Goal: Information Seeking & Learning: Learn about a topic

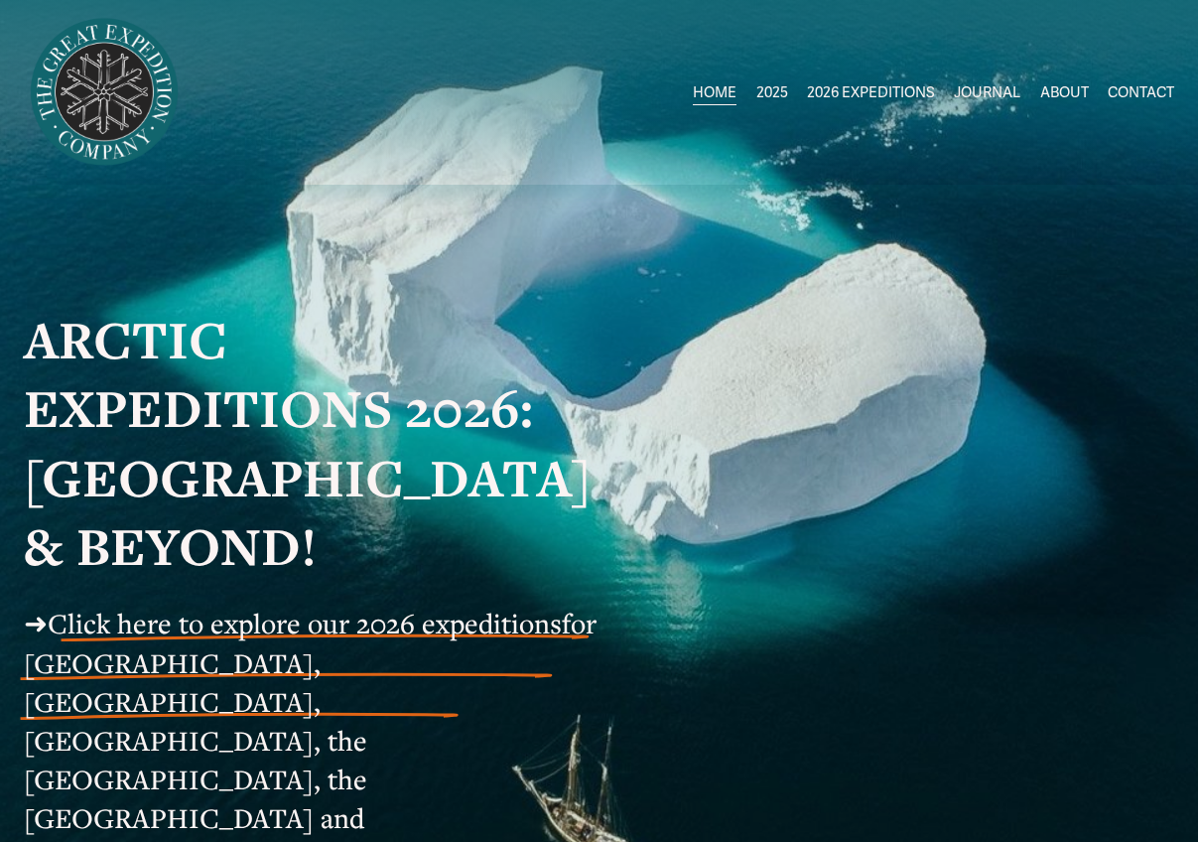
click at [0, 0] on span "Greenland AUG-SEPT" at bounding box center [0, 0] width 0 height 0
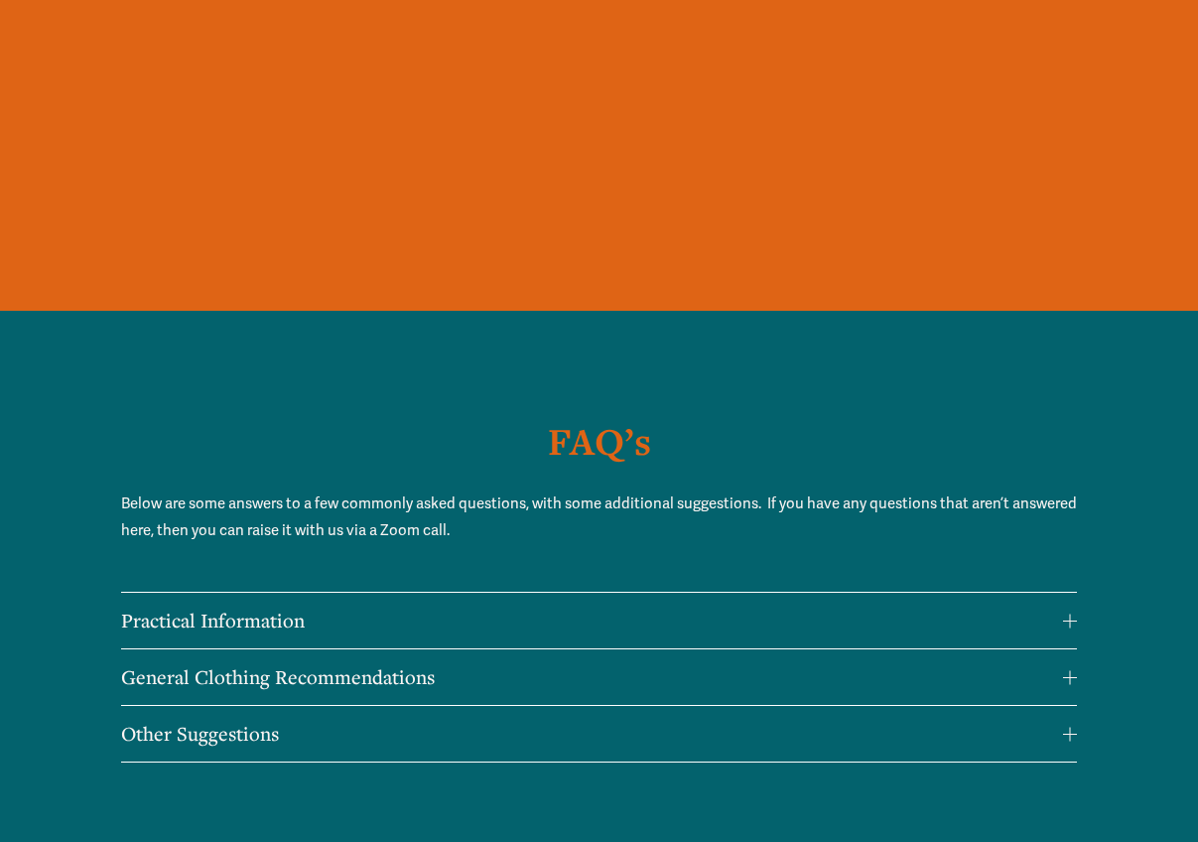
scroll to position [13771, 0]
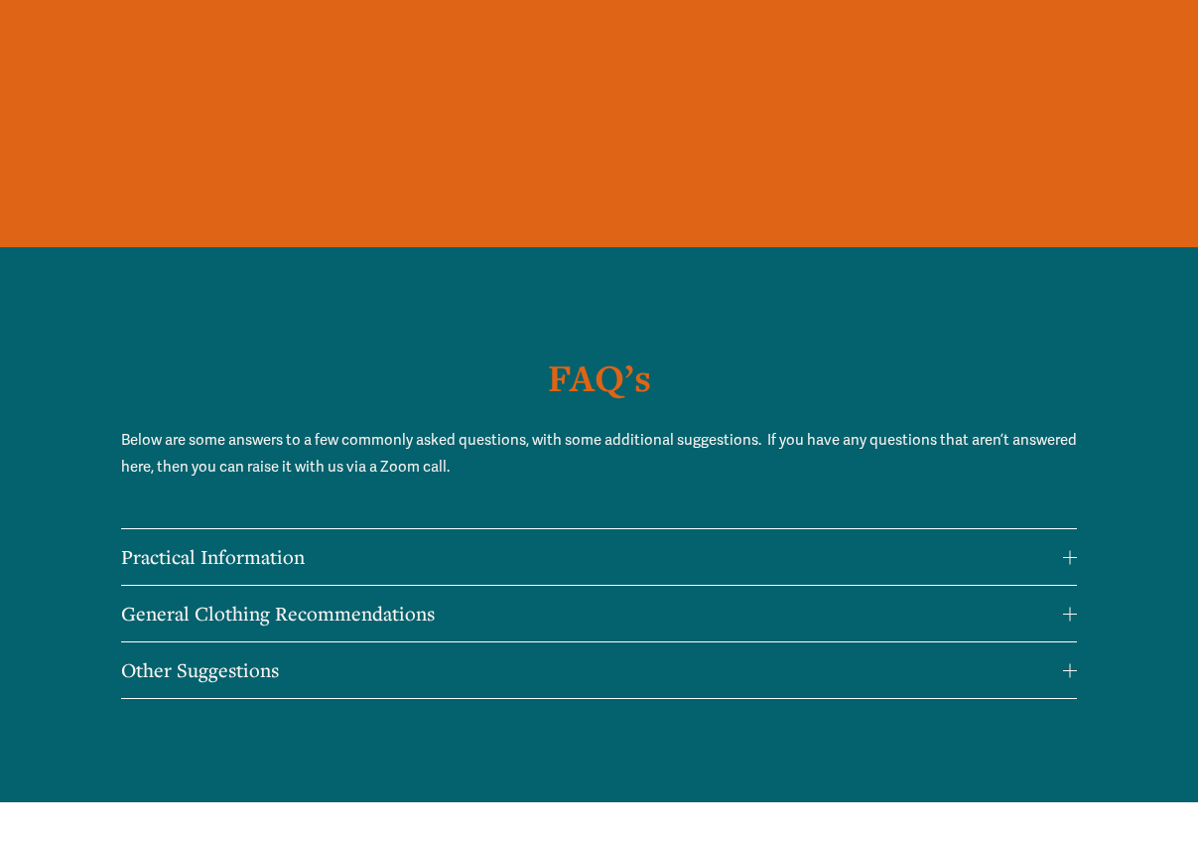
click at [1055, 544] on span "Practical Information" at bounding box center [592, 557] width 943 height 26
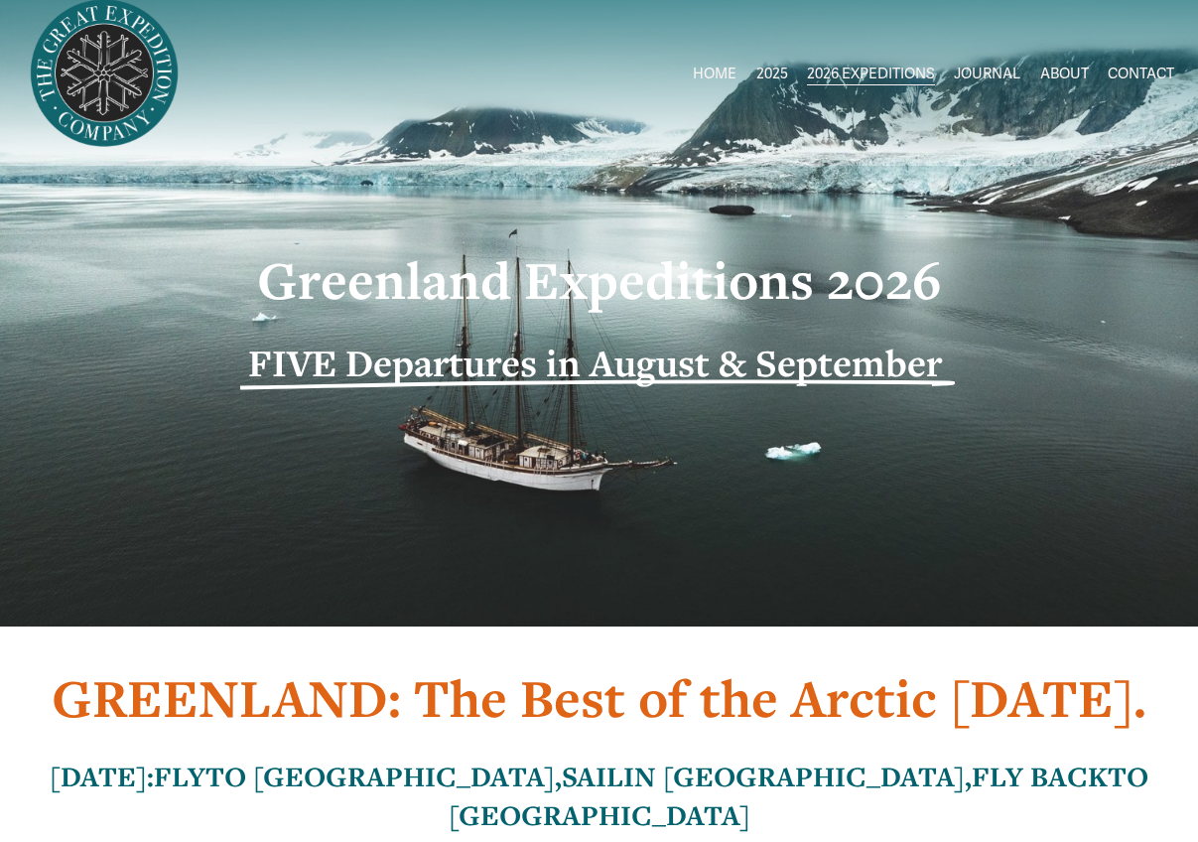
scroll to position [0, 0]
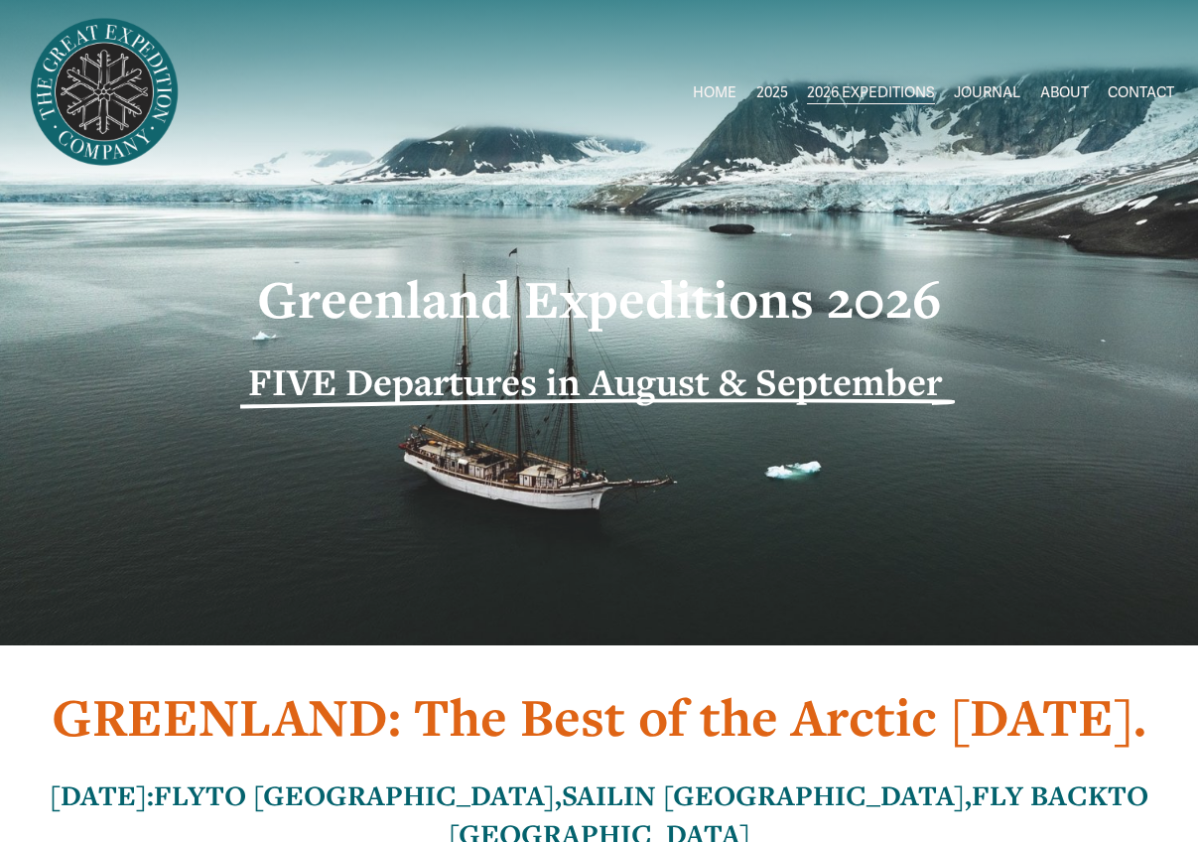
click at [1069, 92] on link "ABOUT" at bounding box center [1064, 92] width 49 height 30
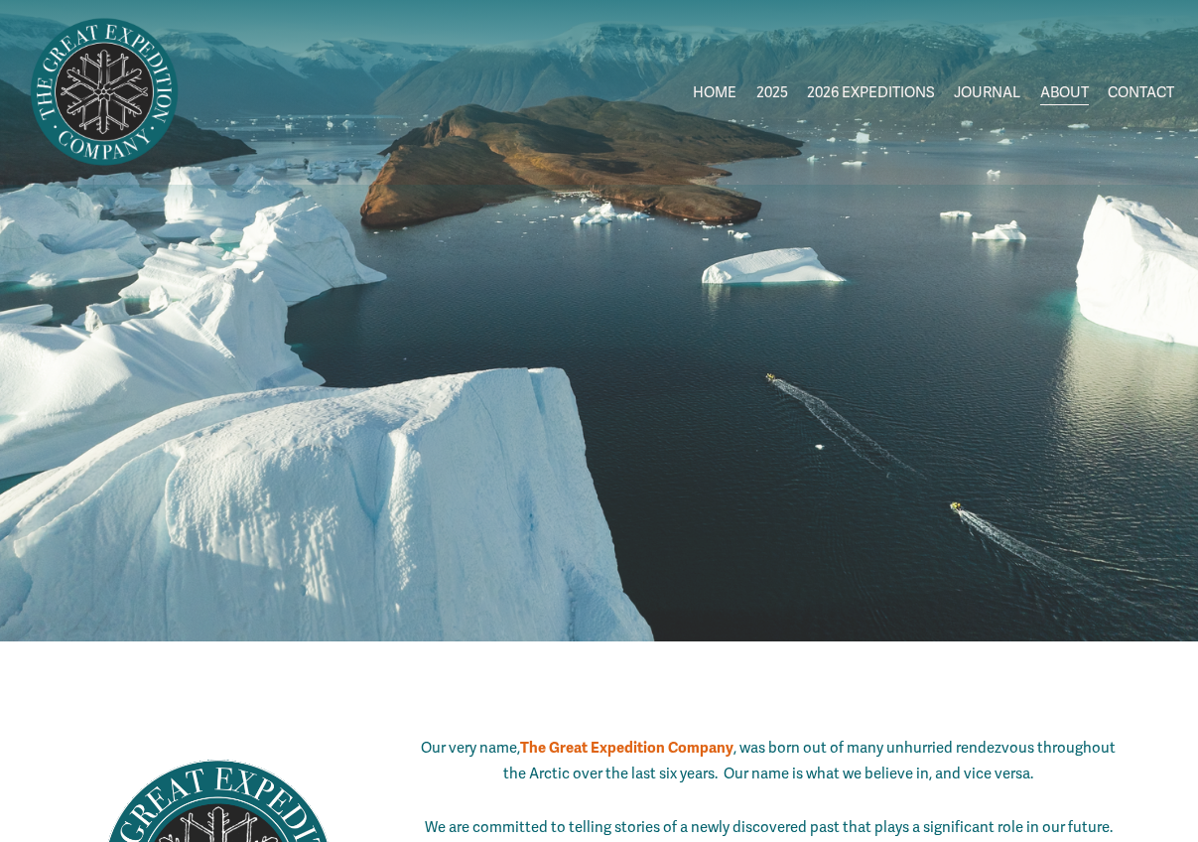
click at [703, 89] on link "HOME" at bounding box center [715, 92] width 44 height 30
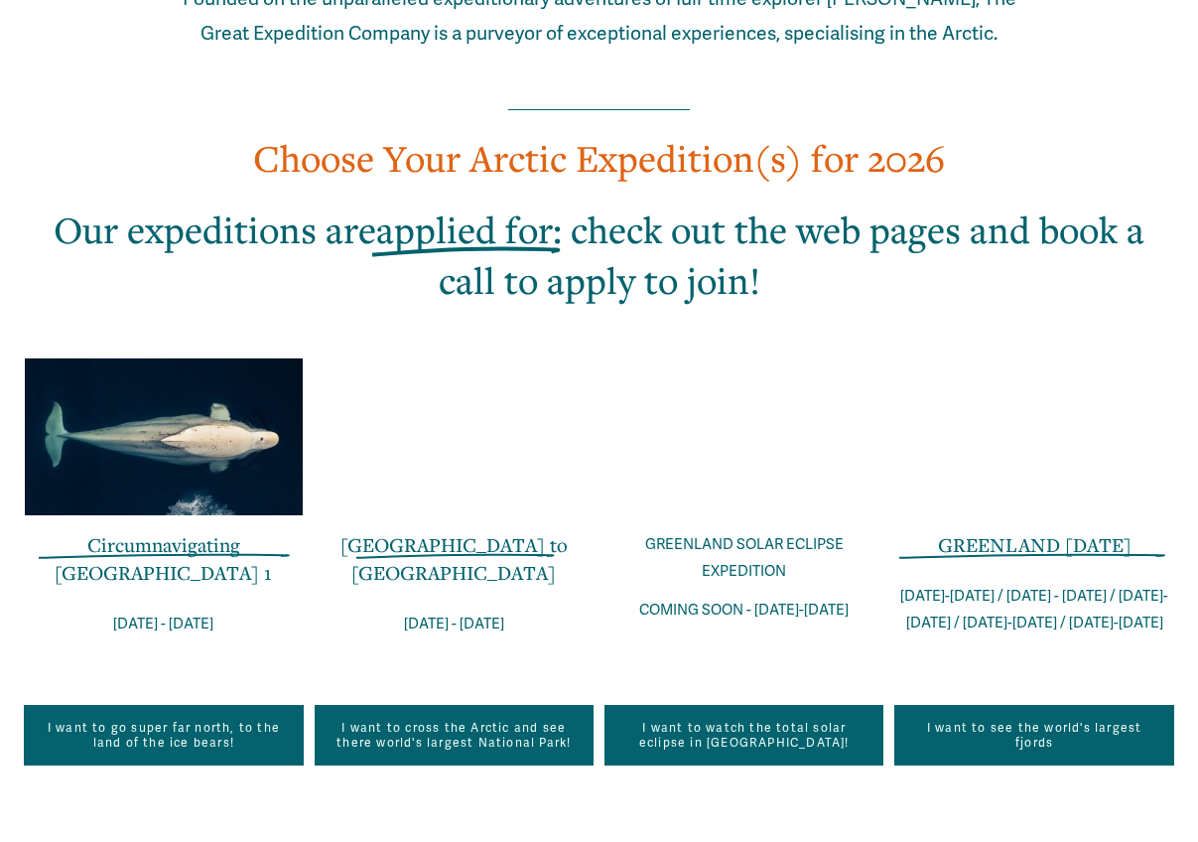
scroll to position [1316, 0]
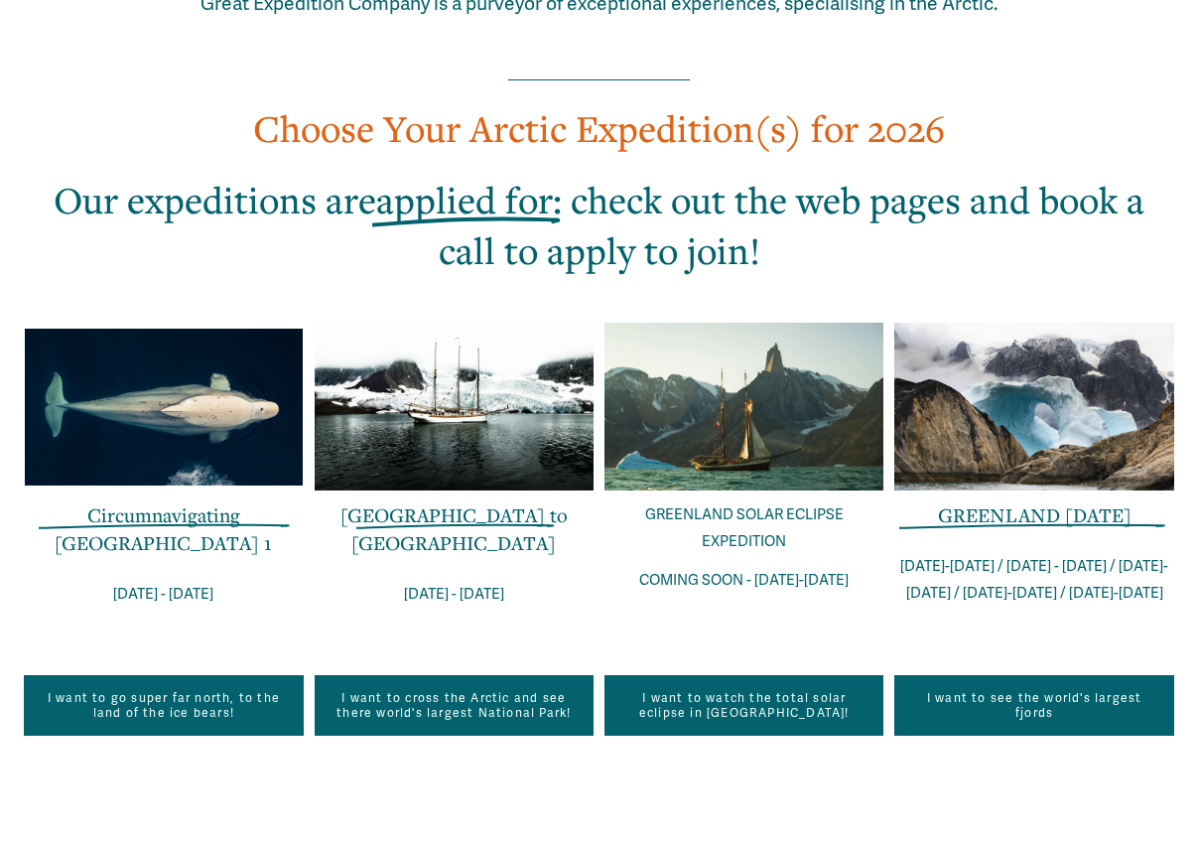
click at [1028, 675] on link "I want to see the world's largest fjords" at bounding box center [1033, 705] width 279 height 61
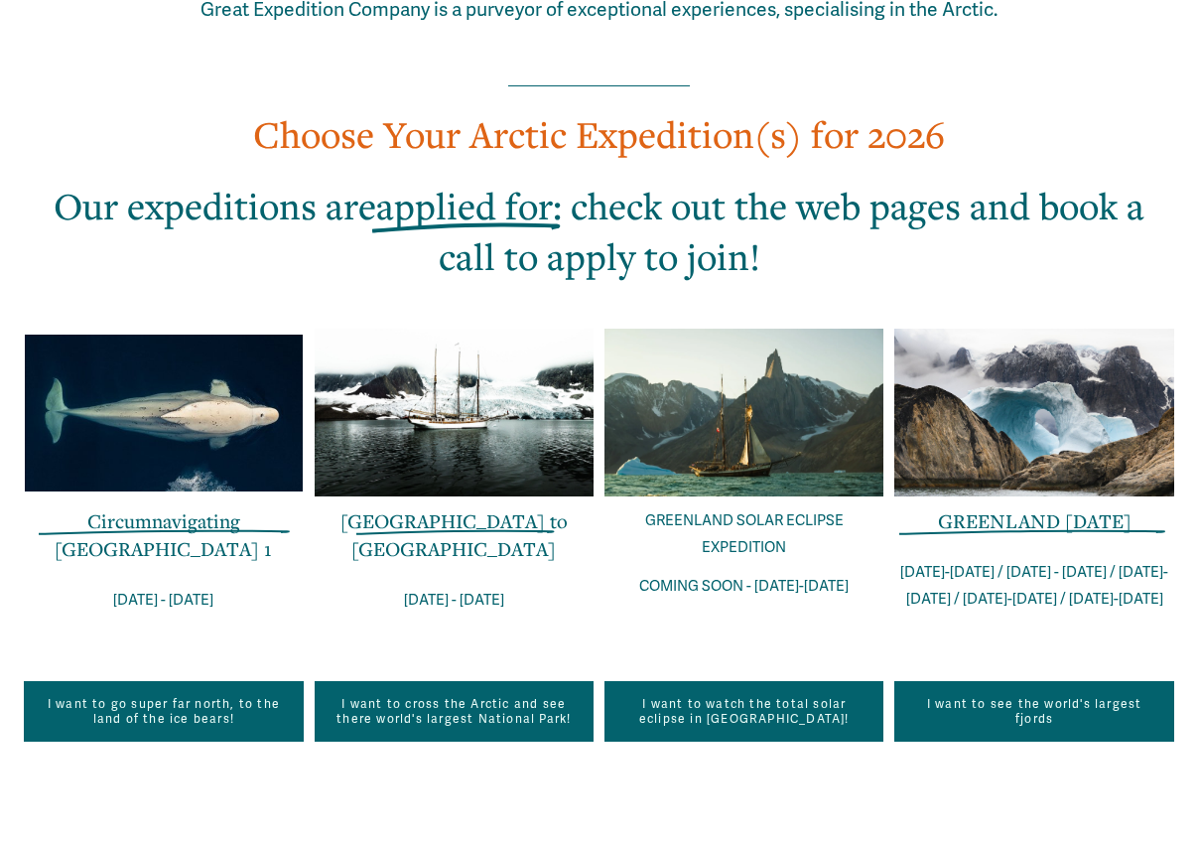
scroll to position [1426, 0]
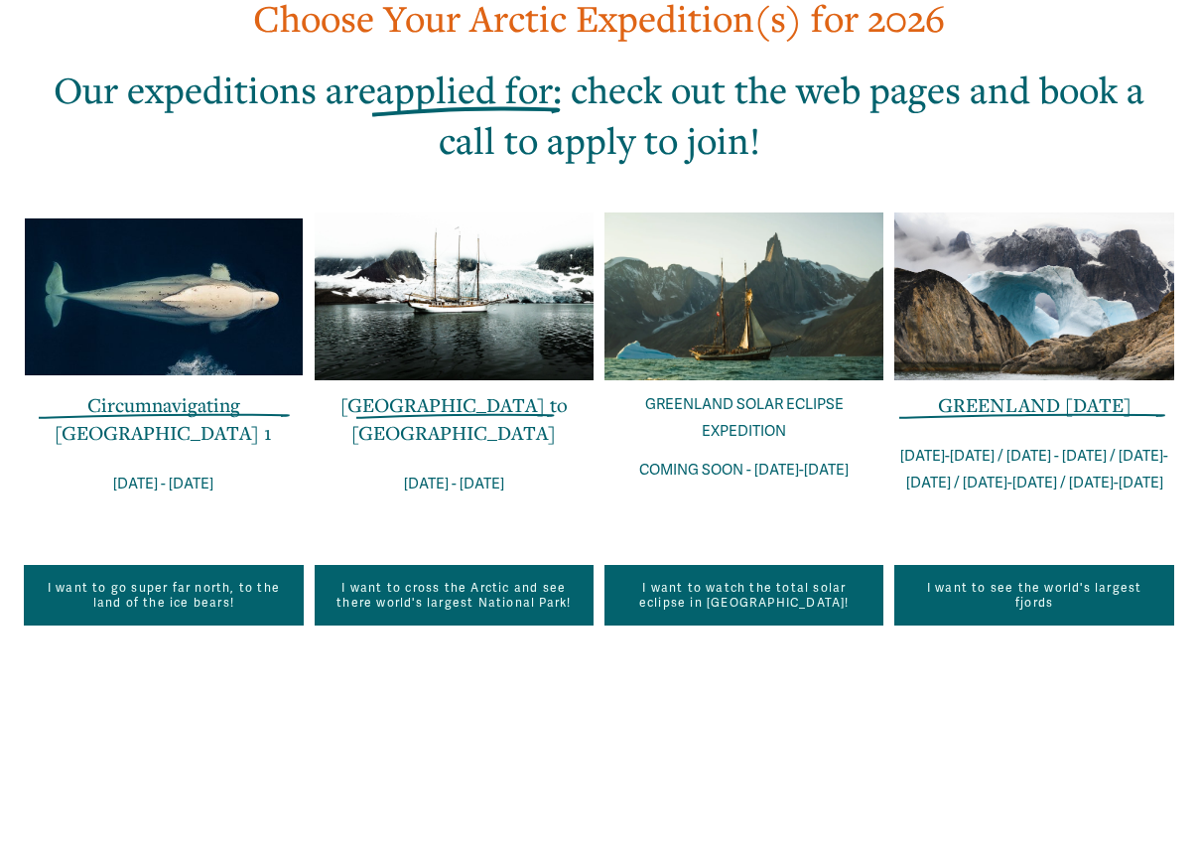
click at [945, 565] on link "I want to see the world's largest fjords" at bounding box center [1033, 595] width 279 height 61
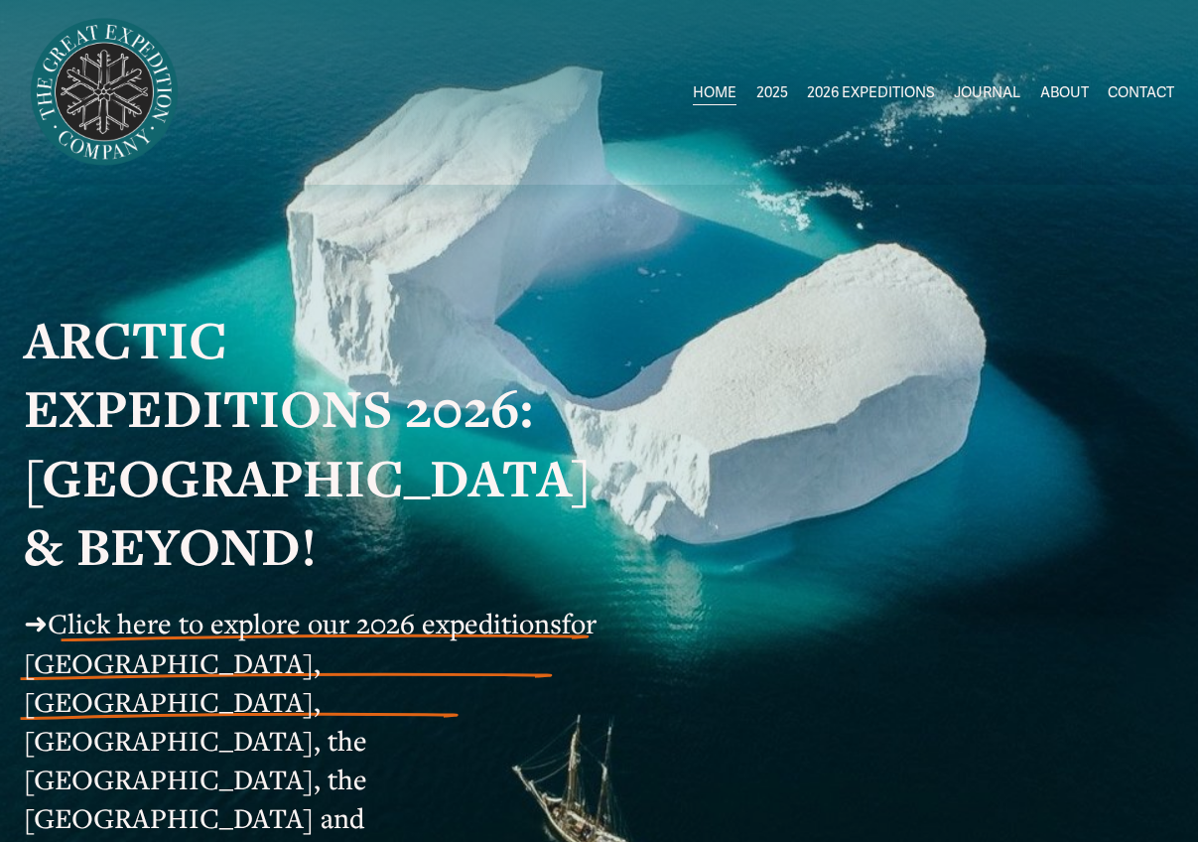
click at [495, 626] on span "Click here to explore our 2026 expeditions" at bounding box center [305, 622] width 514 height 37
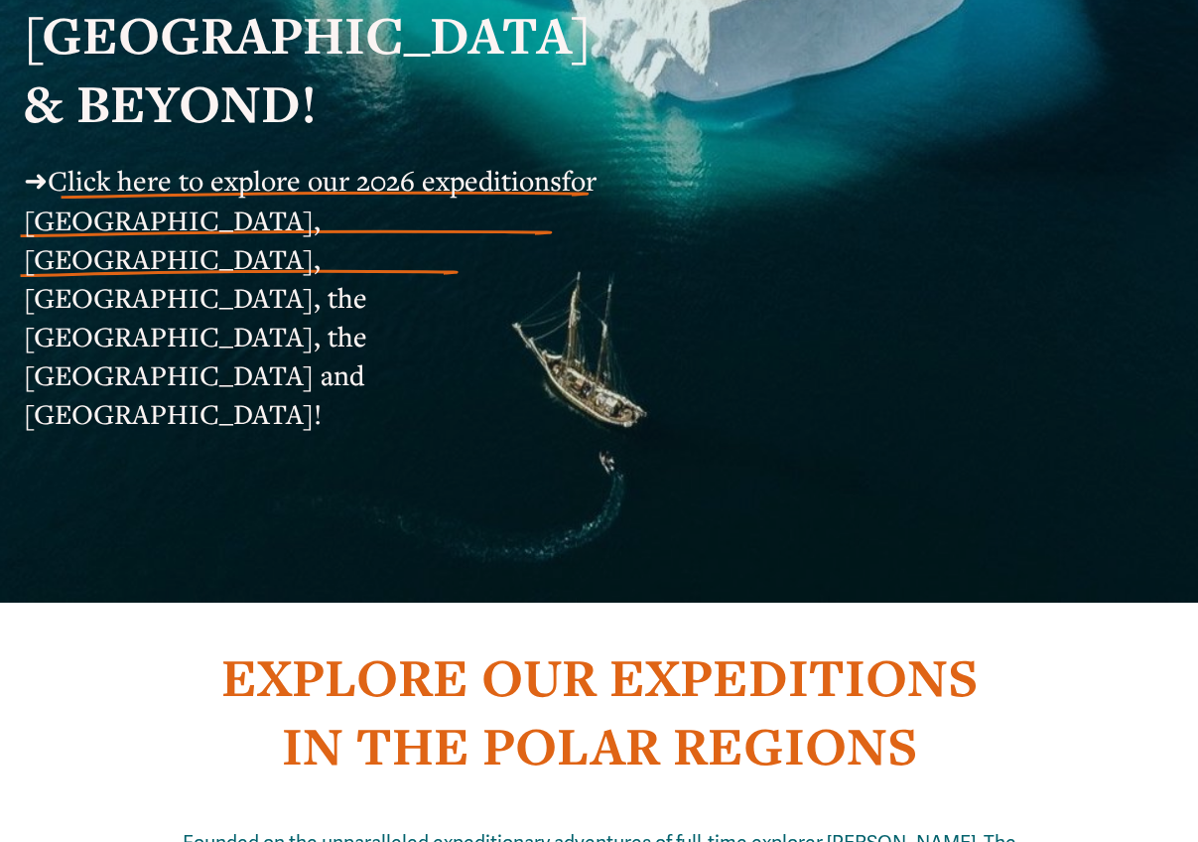
scroll to position [1173, 0]
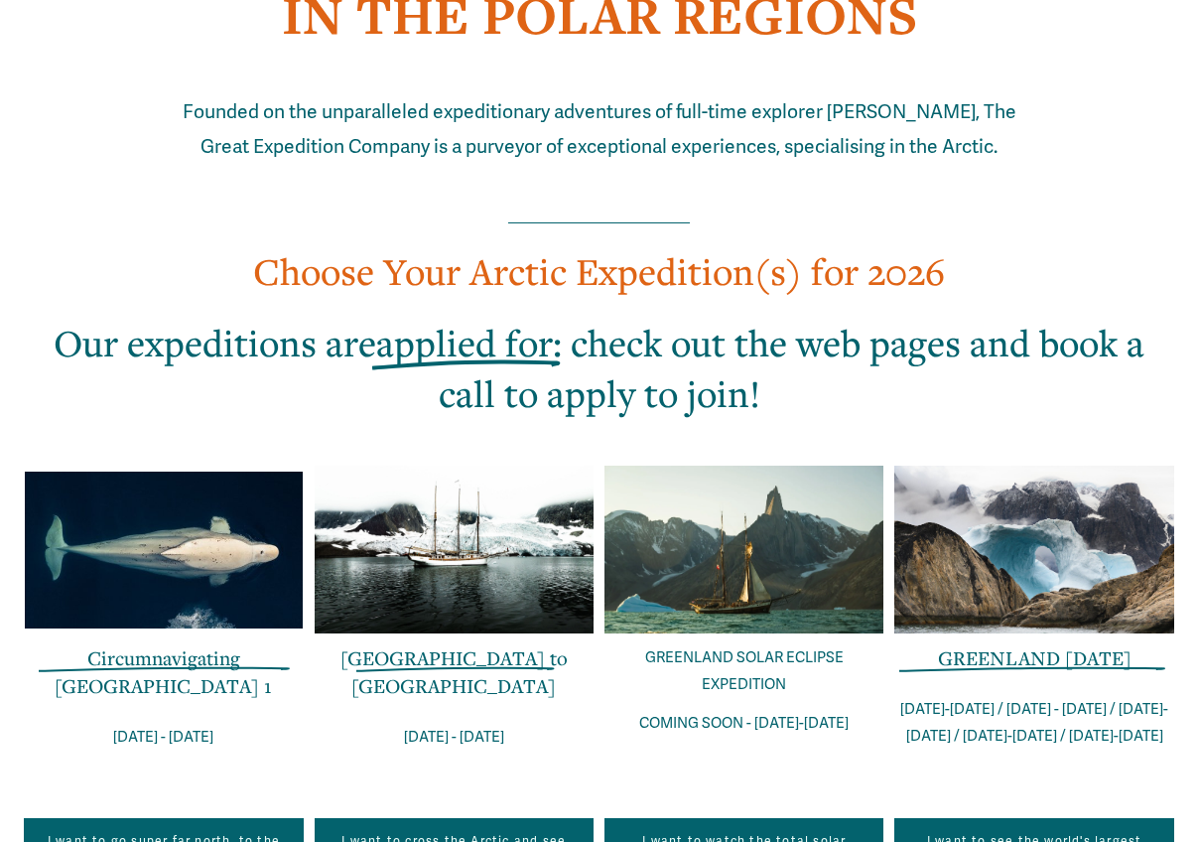
click at [1014, 818] on link "I want to see the world's largest fjords" at bounding box center [1033, 848] width 279 height 61
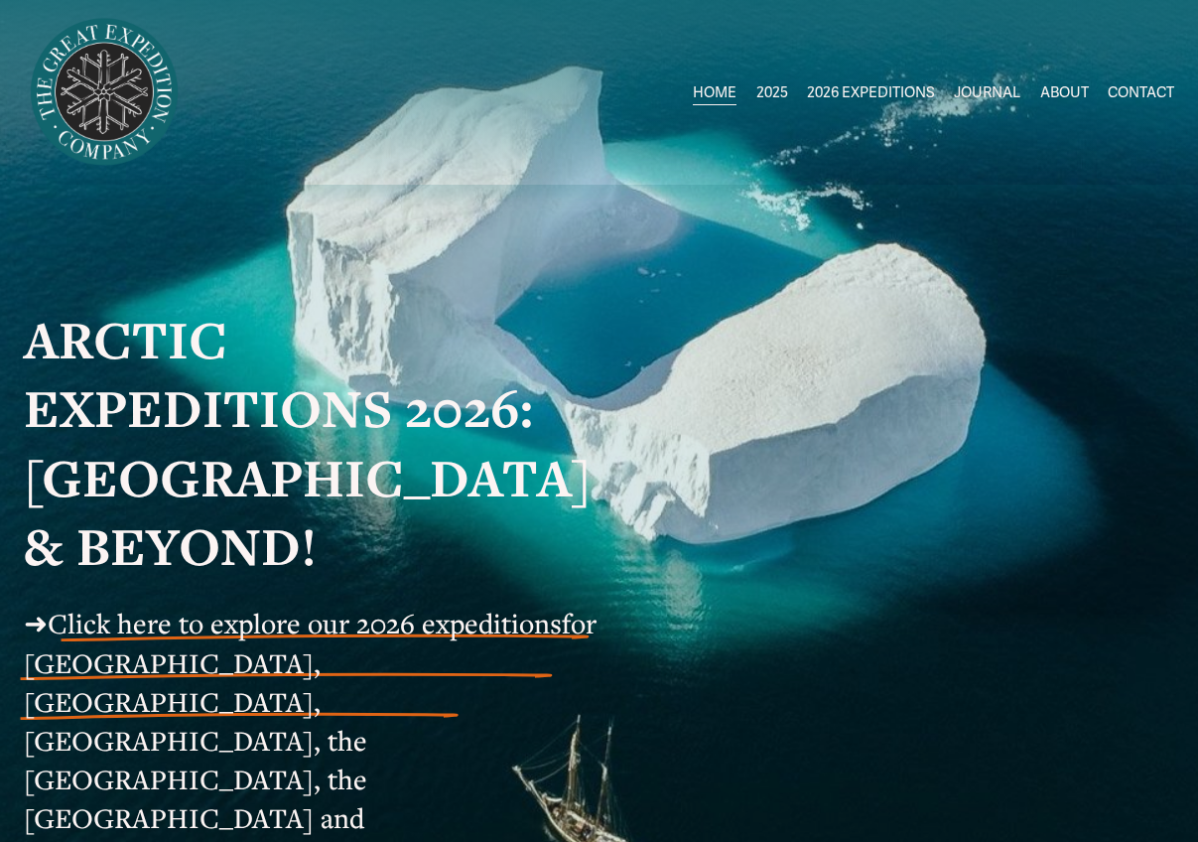
click at [0, 0] on span "Greenland AUG-SEPT" at bounding box center [0, 0] width 0 height 0
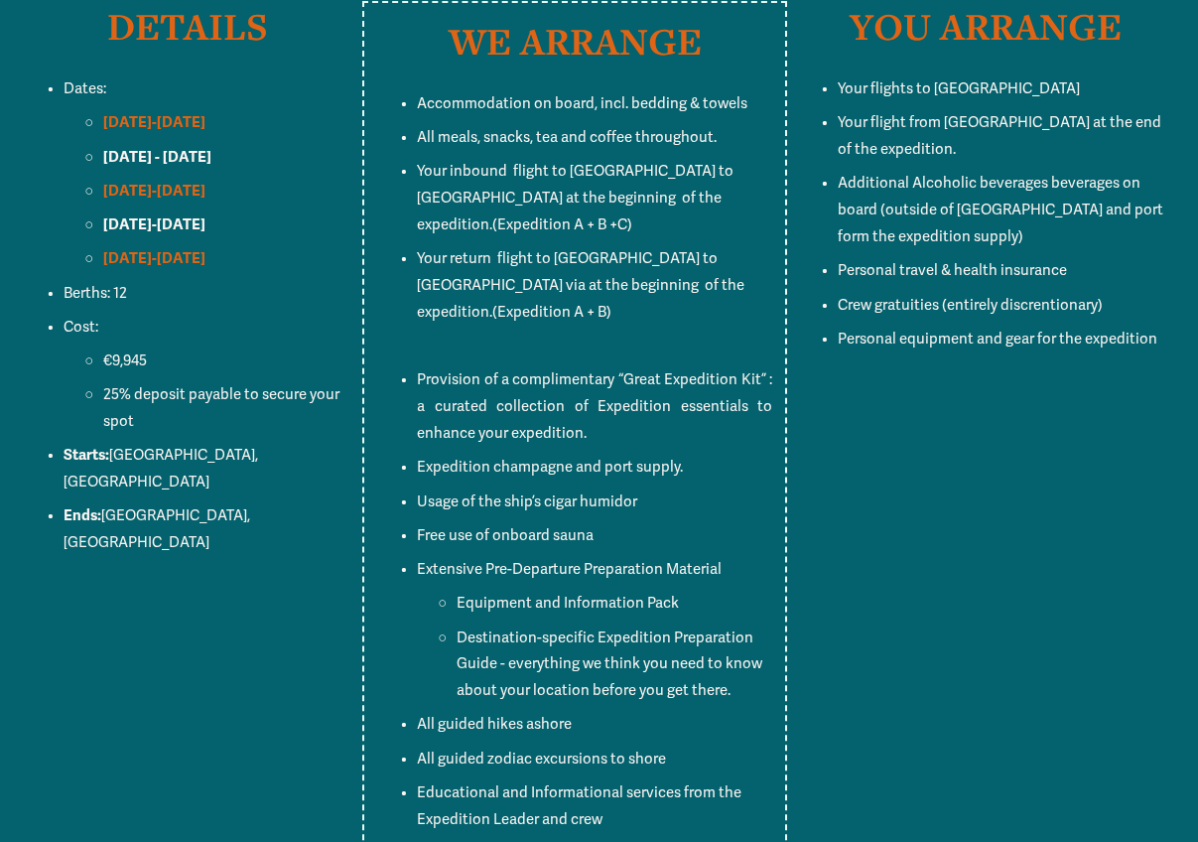
scroll to position [7685, 0]
